Goal: Navigation & Orientation: Find specific page/section

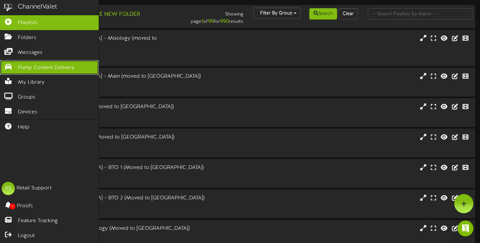
click at [11, 65] on icon at bounding box center [8, 65] width 17 height 5
click at [14, 68] on icon at bounding box center [8, 65] width 17 height 5
click at [9, 63] on icon at bounding box center [8, 65] width 17 height 5
